Goal: Task Accomplishment & Management: Complete application form

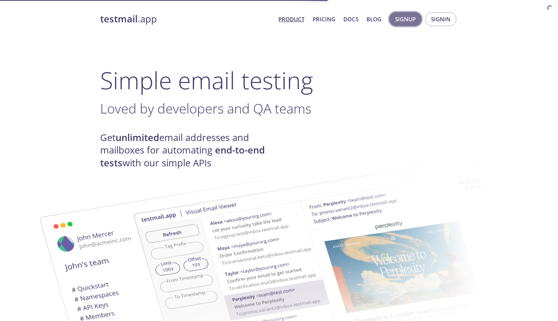
click at [395, 21] on span "Signup" at bounding box center [405, 19] width 21 height 10
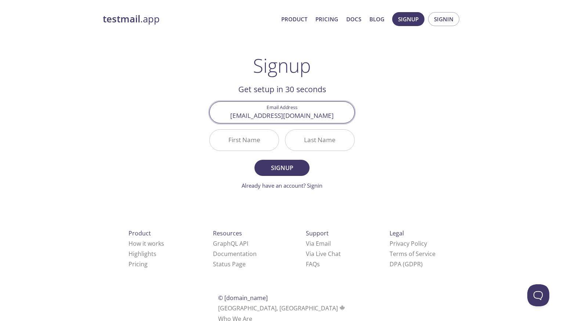
type input "[EMAIL_ADDRESS][DOMAIN_NAME]"
type input "C"
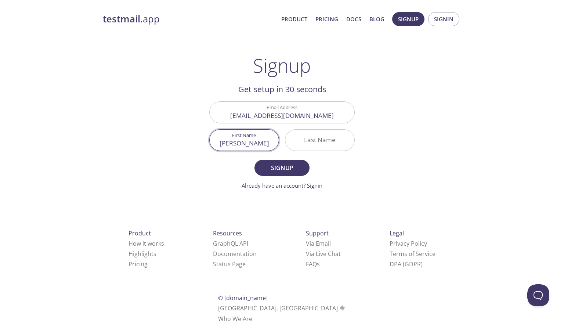
type input "[PERSON_NAME]"
click at [314, 139] on input "Last Name" at bounding box center [319, 140] width 69 height 21
type input "Ess"
click at [287, 171] on span "Signup" at bounding box center [282, 168] width 39 height 10
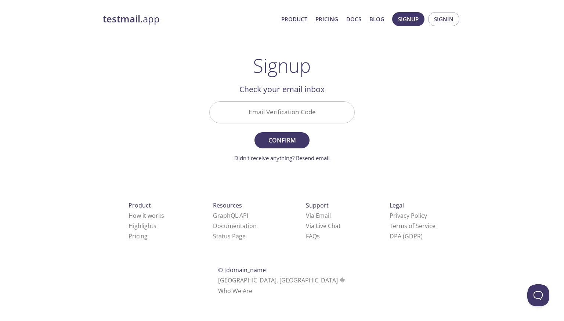
click at [296, 120] on input "Email Verification Code" at bounding box center [282, 112] width 145 height 21
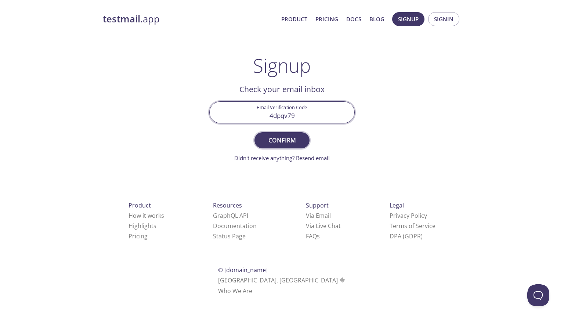
click at [293, 135] on span "Confirm" at bounding box center [282, 140] width 39 height 10
drag, startPoint x: 287, startPoint y: 116, endPoint x: 273, endPoint y: 115, distance: 13.6
click at [273, 115] on input "4dpqv79" at bounding box center [282, 112] width 145 height 21
drag, startPoint x: 273, startPoint y: 115, endPoint x: 289, endPoint y: 115, distance: 15.4
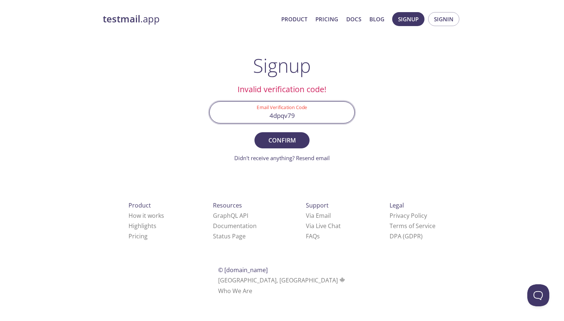
click at [289, 115] on input "4dpqv79" at bounding box center [282, 112] width 145 height 21
type input "4DPQB79"
click at [290, 142] on span "Confirm" at bounding box center [282, 140] width 39 height 10
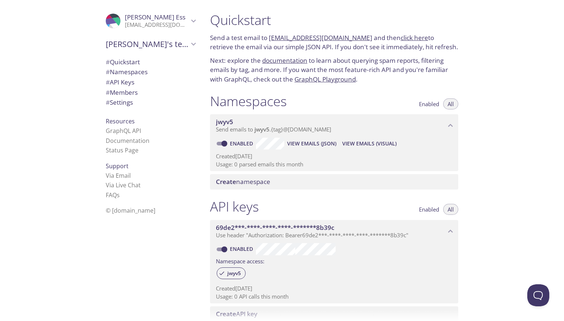
click at [229, 120] on span "jwyv5" at bounding box center [224, 121] width 17 height 8
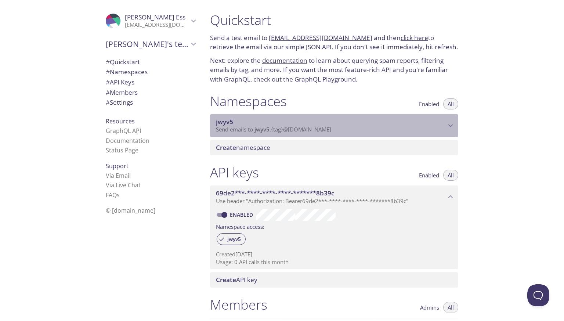
click at [229, 120] on span "jwyv5" at bounding box center [224, 121] width 17 height 8
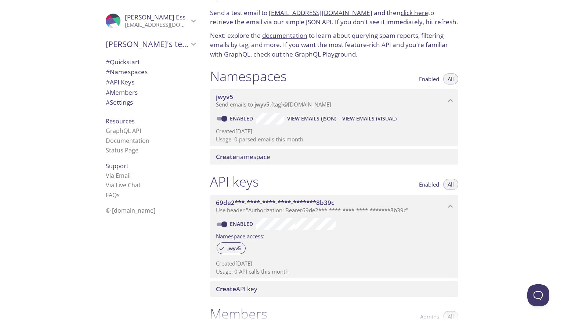
scroll to position [44, 0]
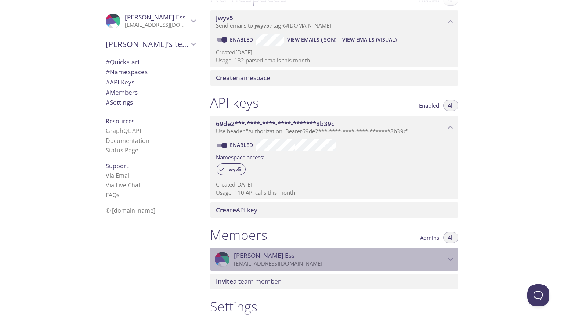
click at [445, 253] on span "Kyle Ess" at bounding box center [340, 256] width 212 height 8
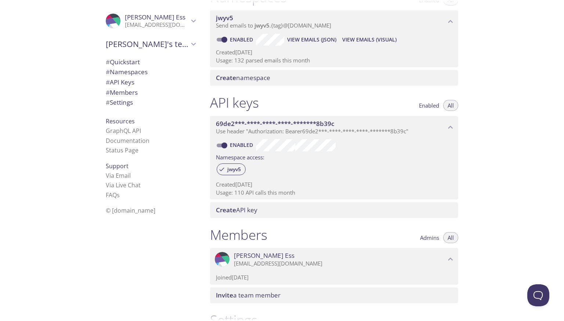
click at [445, 253] on span "Kyle Ess" at bounding box center [340, 256] width 212 height 8
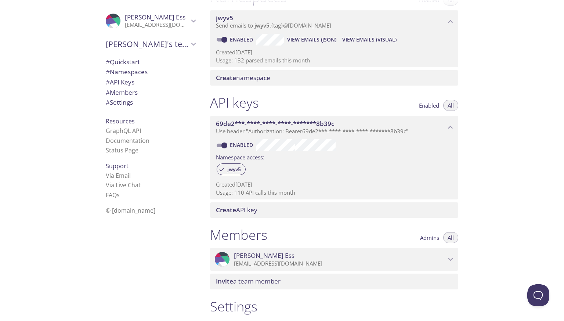
click at [483, 250] on div "Quickstart Send a test email to jwyv5.test@inbox.testmail.app and then click he…" at bounding box center [384, 160] width 360 height 321
